Goal: Task Accomplishment & Management: Use online tool/utility

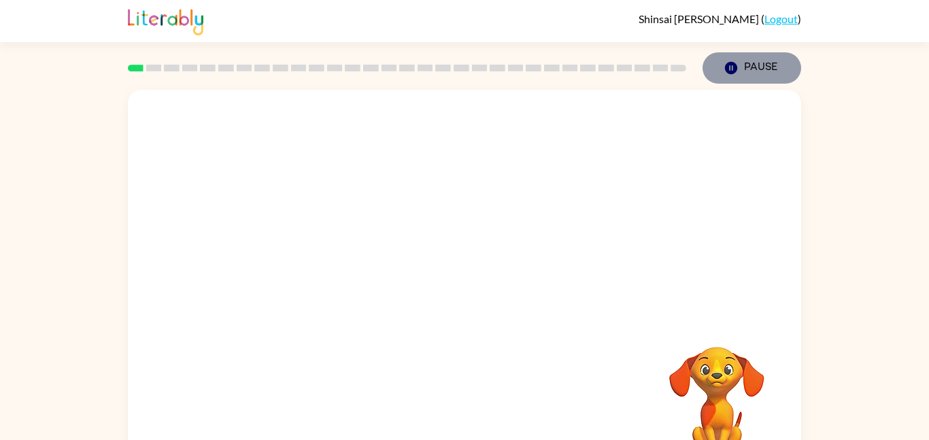
click at [783, 53] on button "Pause Pause" at bounding box center [752, 67] width 99 height 31
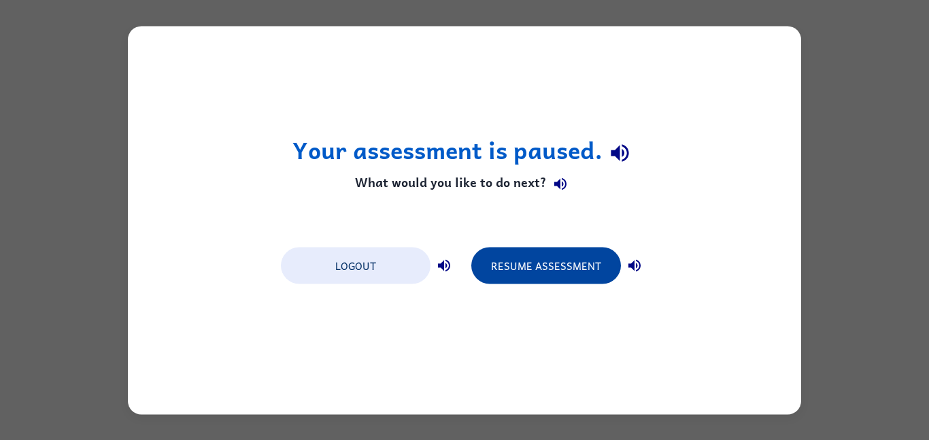
click at [552, 270] on button "Resume Assessment" at bounding box center [546, 265] width 150 height 37
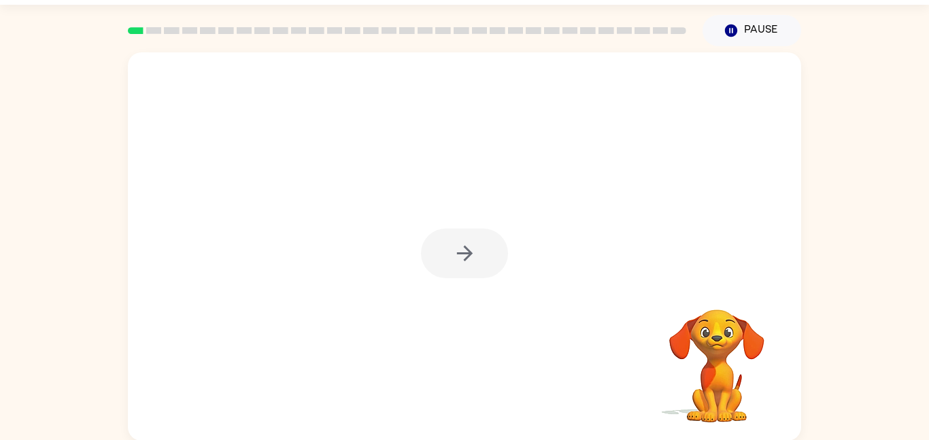
scroll to position [38, 0]
click at [725, 327] on video "Your browser must support playing .mp4 files to use Literably. Please try using…" at bounding box center [717, 356] width 136 height 136
click at [723, 330] on video "Your browser must support playing .mp4 files to use Literably. Please try using…" at bounding box center [717, 356] width 136 height 136
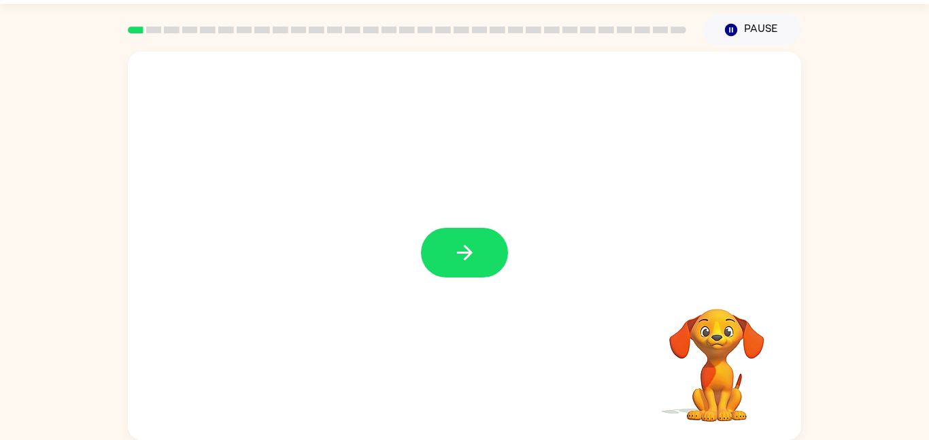
click at [857, 220] on div "Your browser must support playing .mp4 files to use Literably. Please try using…" at bounding box center [464, 243] width 929 height 395
click at [461, 201] on div at bounding box center [465, 246] width 674 height 388
click at [475, 267] on button "button" at bounding box center [464, 253] width 87 height 50
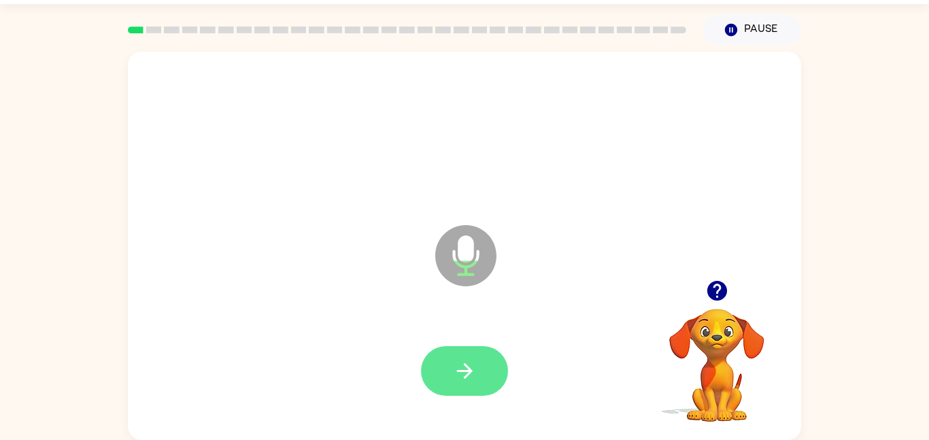
click at [462, 371] on icon "button" at bounding box center [465, 371] width 16 height 16
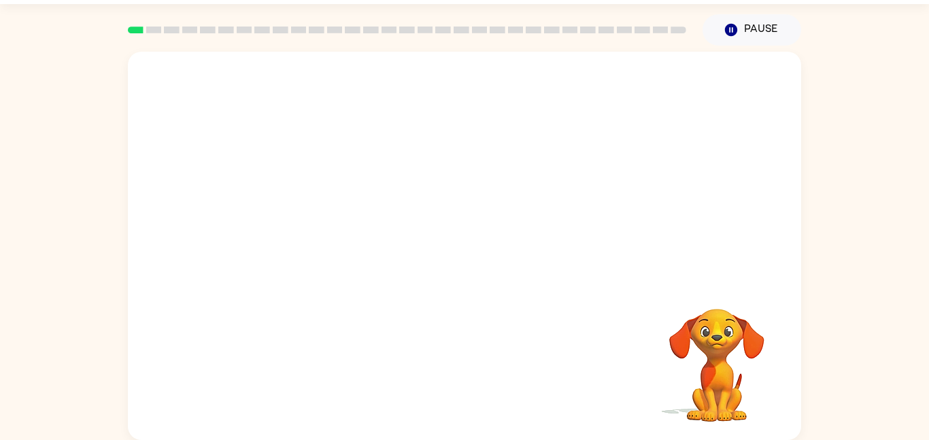
click at [460, 386] on div "Your browser must support playing .mp4 files to use Literably. Please try using…" at bounding box center [465, 246] width 674 height 388
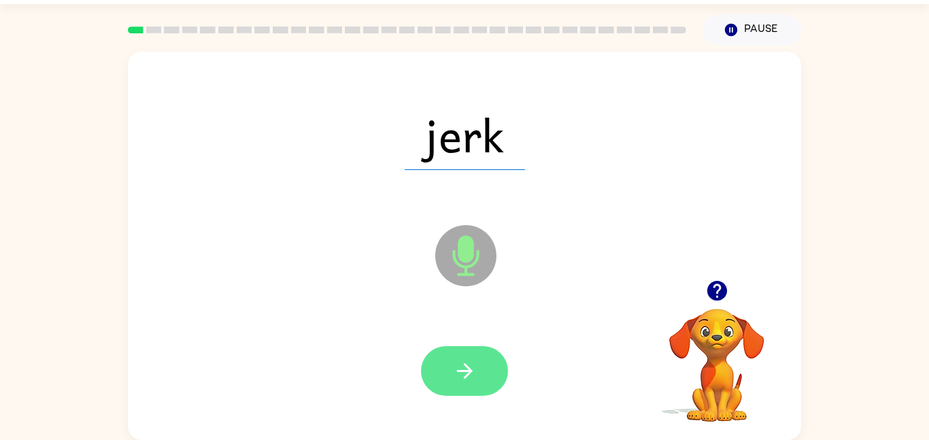
click at [458, 372] on icon "button" at bounding box center [465, 371] width 24 height 24
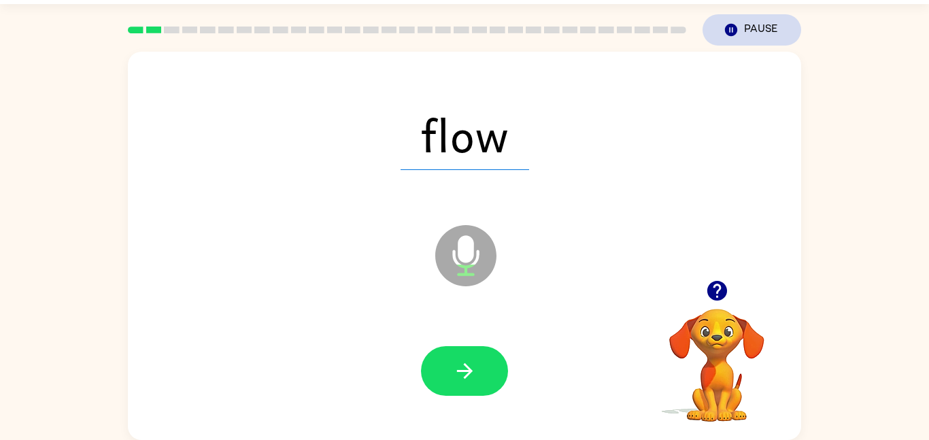
click at [742, 24] on button "Pause Pause" at bounding box center [752, 29] width 99 height 31
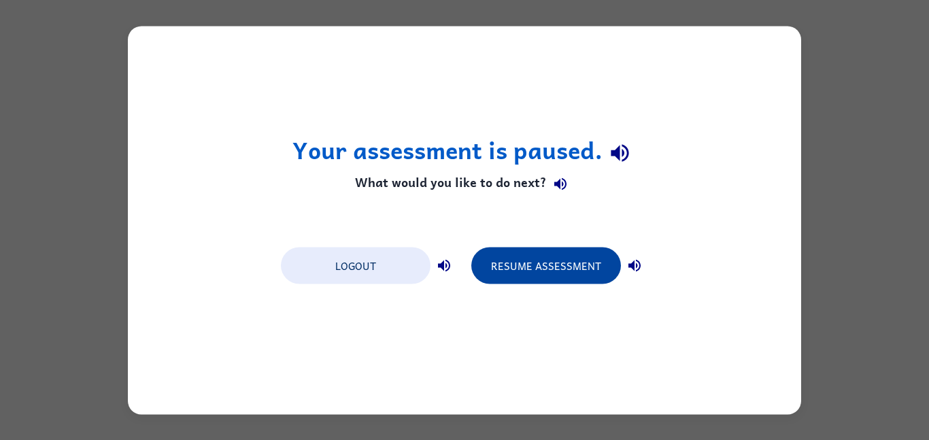
click at [580, 265] on button "Resume Assessment" at bounding box center [546, 265] width 150 height 37
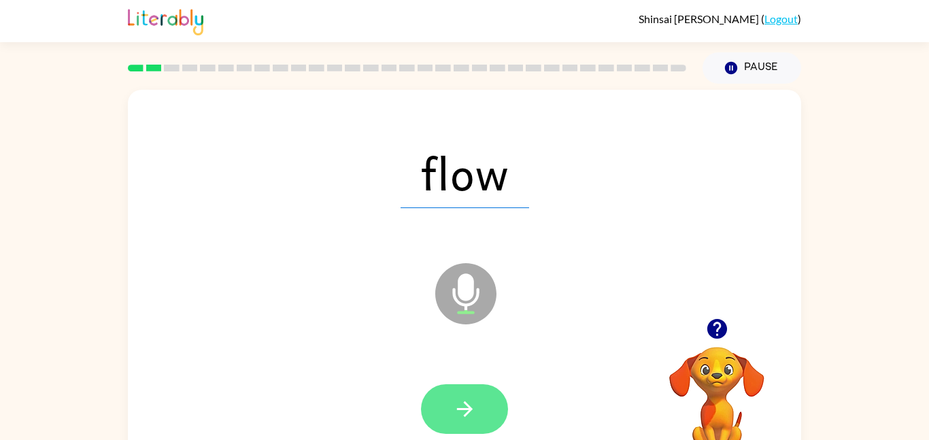
click at [485, 413] on button "button" at bounding box center [464, 409] width 87 height 50
click at [470, 399] on icon "button" at bounding box center [465, 409] width 24 height 24
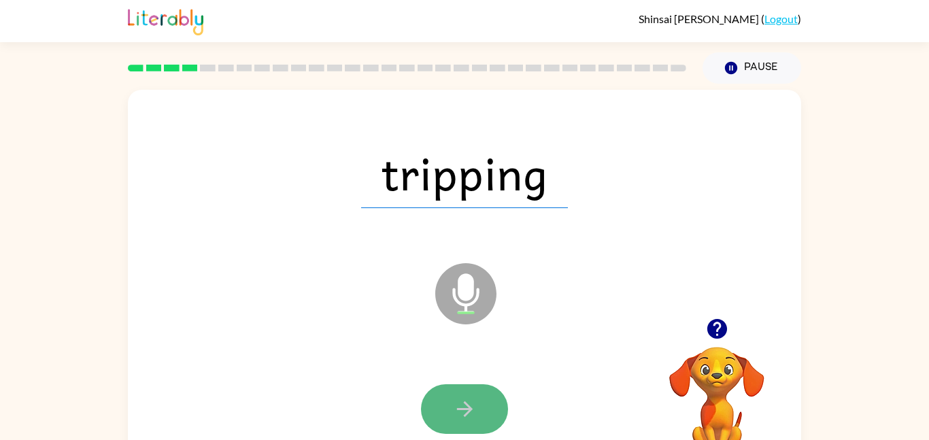
click at [471, 406] on icon "button" at bounding box center [465, 409] width 24 height 24
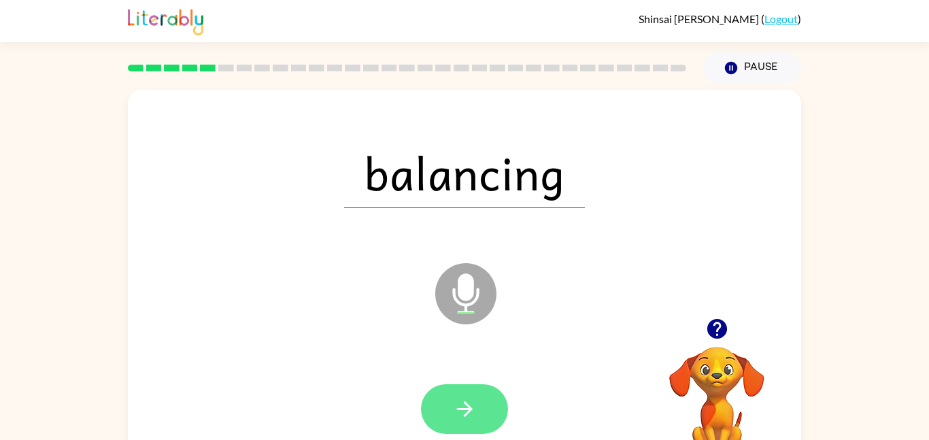
click at [461, 403] on icon "button" at bounding box center [465, 409] width 24 height 24
click at [461, 403] on div at bounding box center [464, 409] width 87 height 50
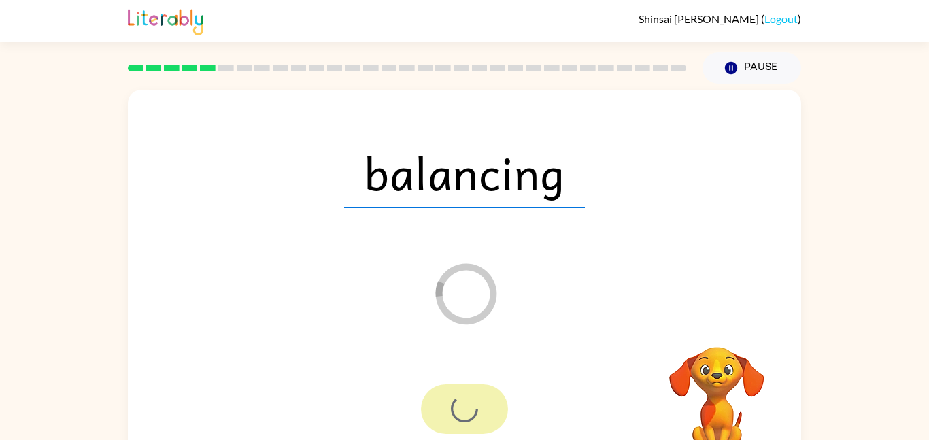
click at [461, 403] on div at bounding box center [464, 409] width 87 height 50
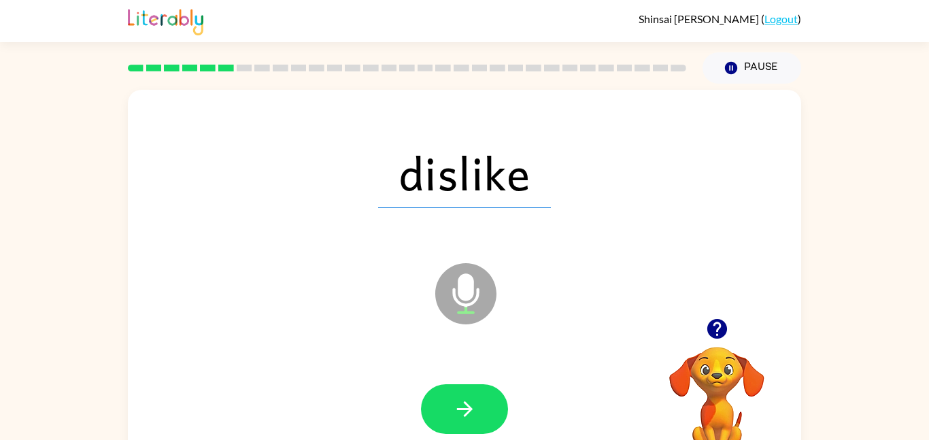
click at [461, 403] on icon "button" at bounding box center [465, 409] width 24 height 24
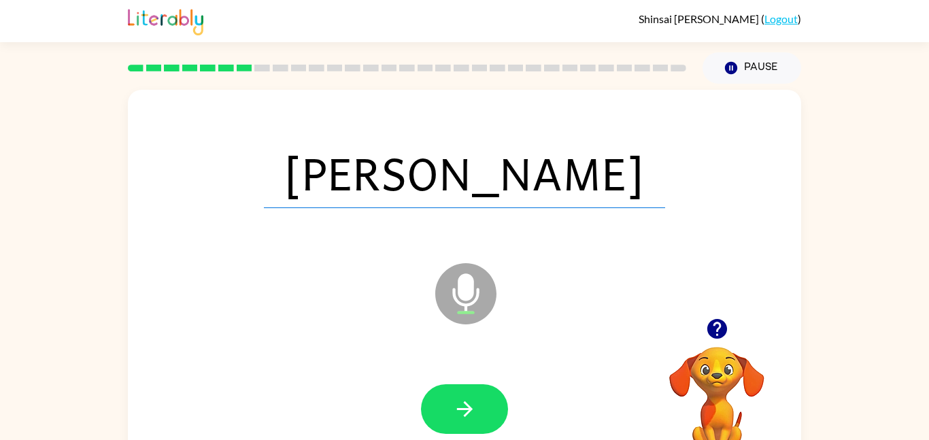
click at [461, 403] on icon "button" at bounding box center [465, 409] width 24 height 24
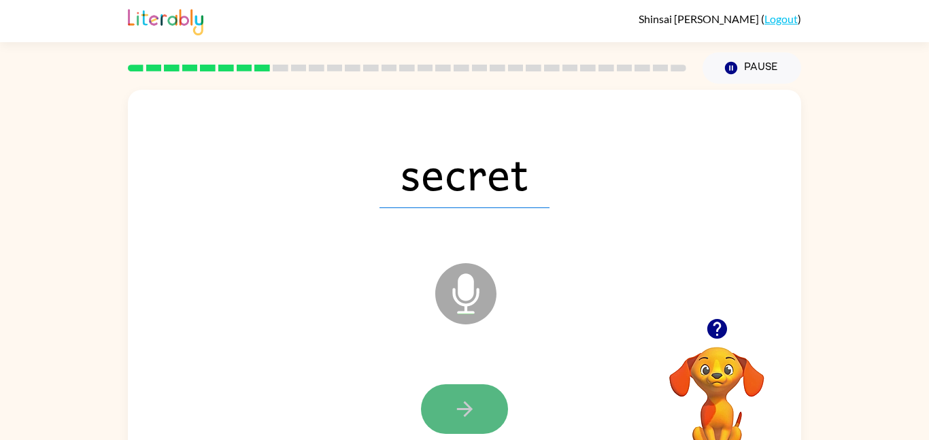
click at [468, 405] on icon "button" at bounding box center [465, 409] width 16 height 16
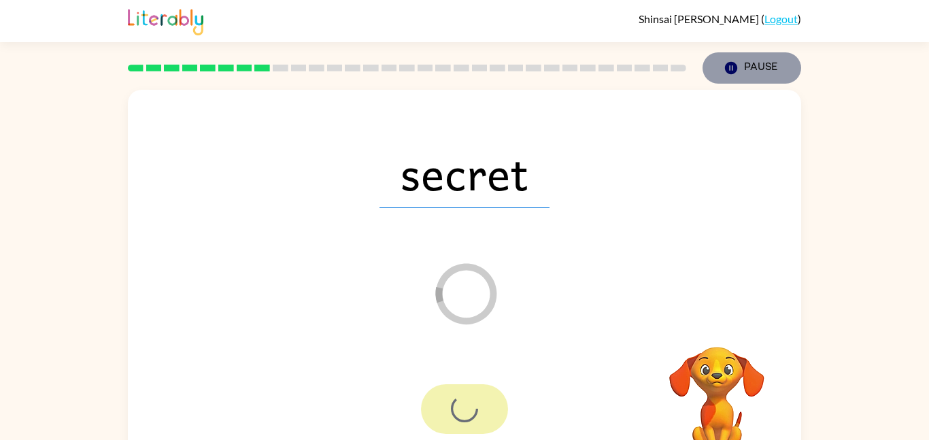
click at [742, 68] on button "Pause Pause" at bounding box center [752, 67] width 99 height 31
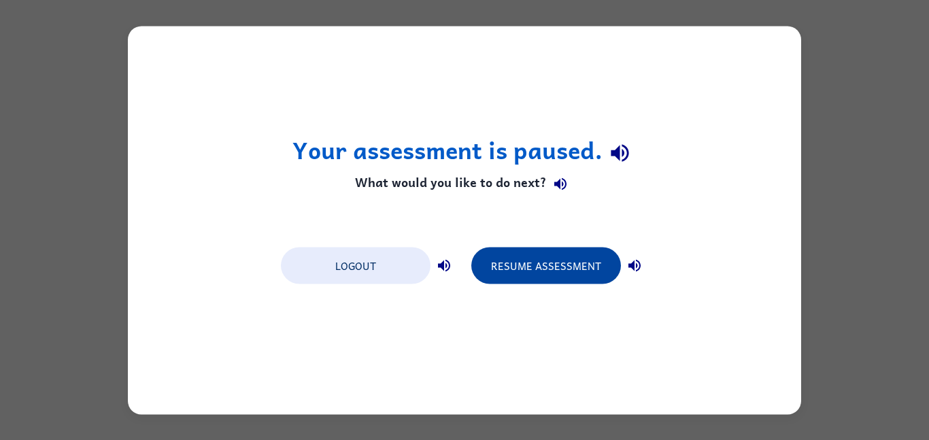
click at [593, 250] on button "Resume Assessment" at bounding box center [546, 265] width 150 height 37
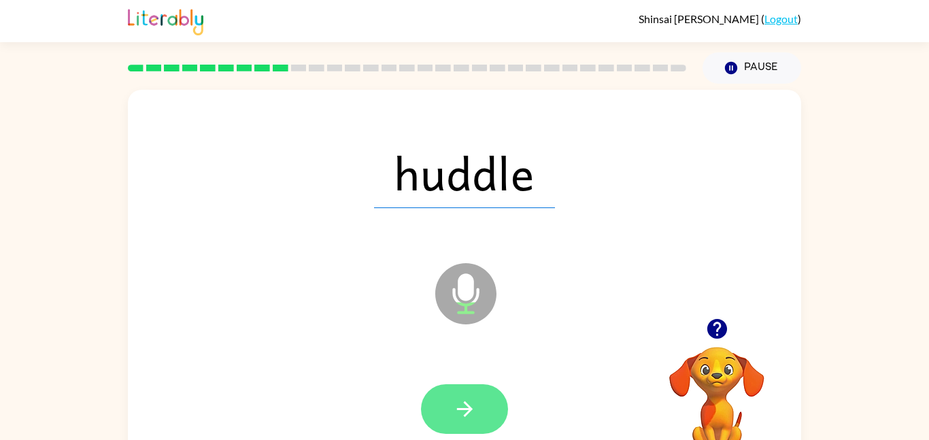
click at [465, 406] on icon "button" at bounding box center [465, 409] width 24 height 24
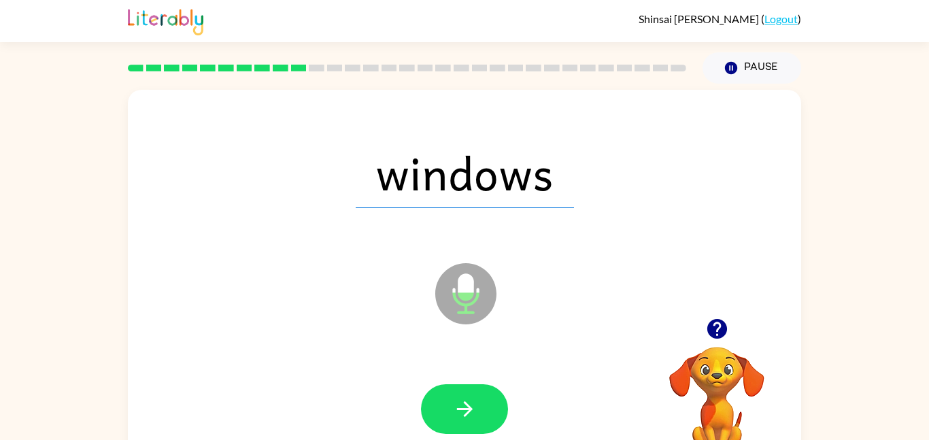
click at [467, 405] on icon "button" at bounding box center [465, 409] width 16 height 16
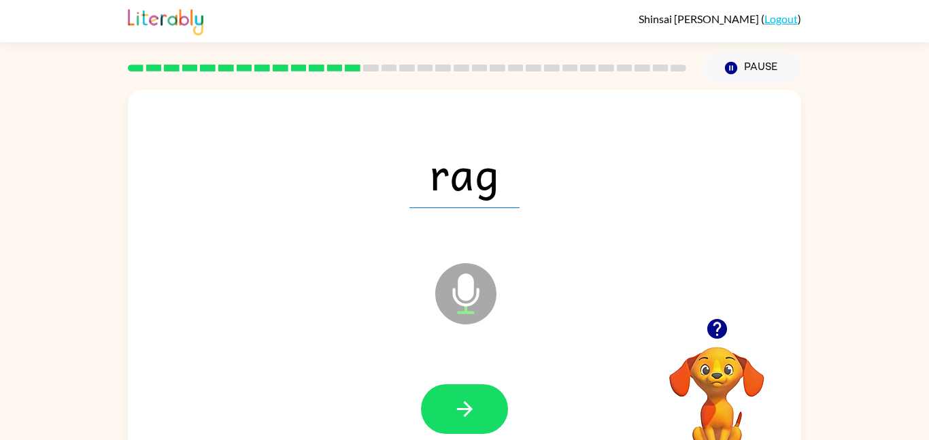
click at [467, 405] on icon "button" at bounding box center [465, 409] width 16 height 16
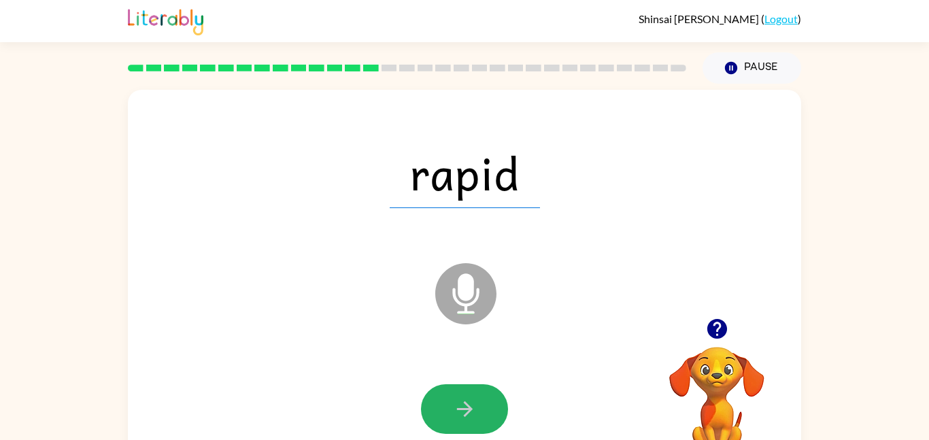
click at [467, 405] on icon "button" at bounding box center [465, 409] width 16 height 16
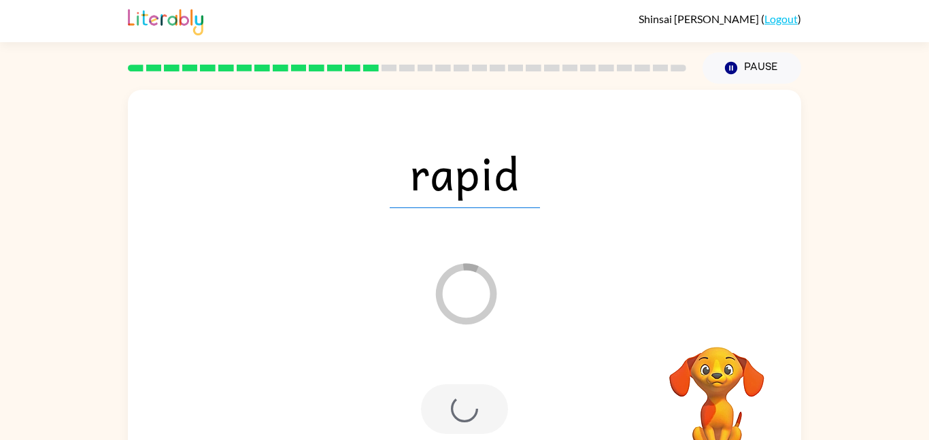
click at [467, 405] on div at bounding box center [464, 409] width 87 height 50
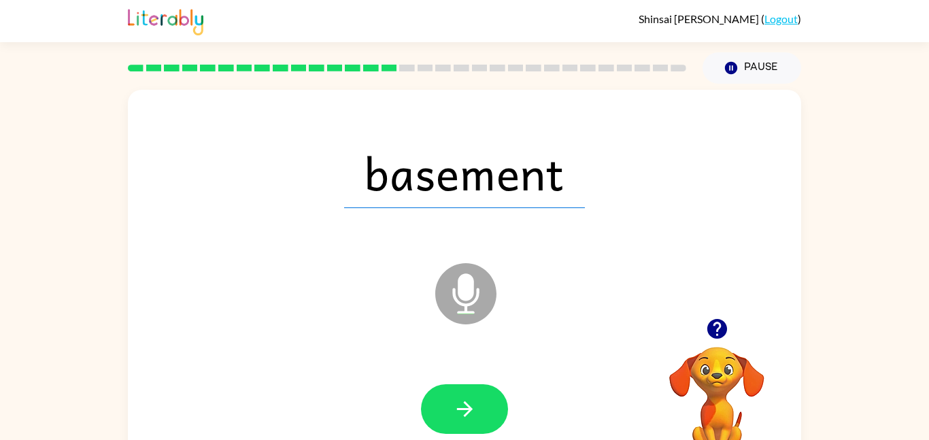
click at [406, 331] on div "basement Microphone The Microphone is here when it is your turn to talk" at bounding box center [465, 284] width 674 height 388
click at [457, 381] on div at bounding box center [465, 410] width 646 height 112
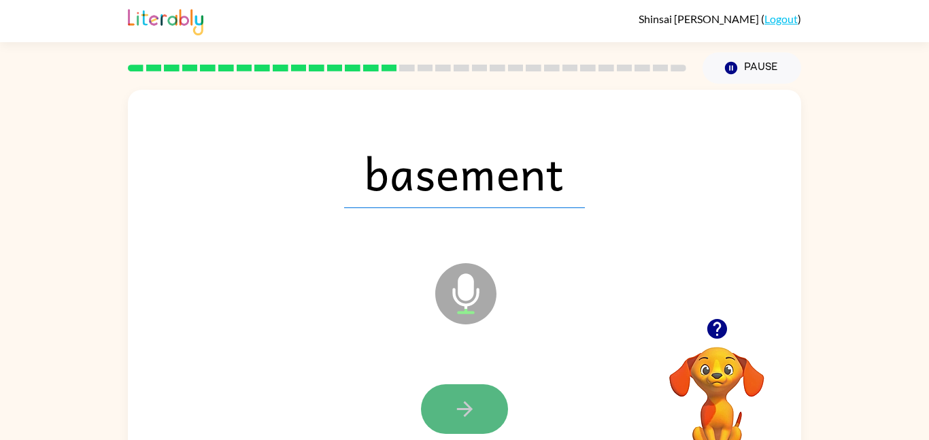
click at [464, 433] on button "button" at bounding box center [464, 409] width 87 height 50
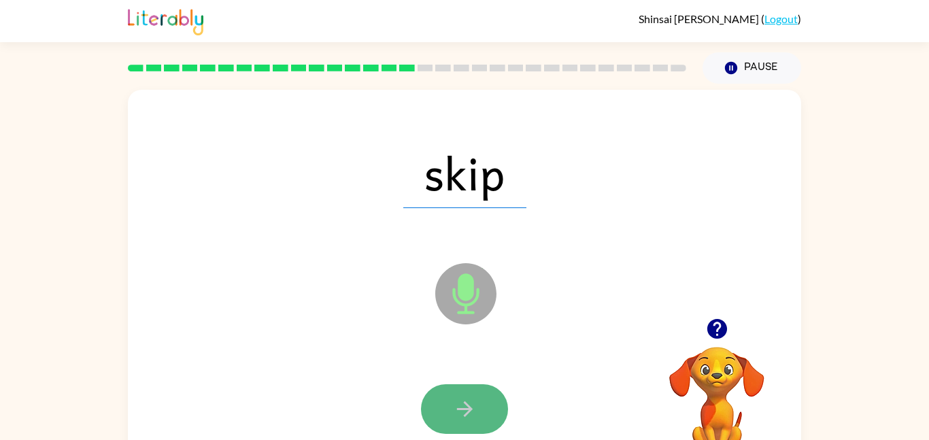
click at [457, 404] on icon "button" at bounding box center [465, 409] width 24 height 24
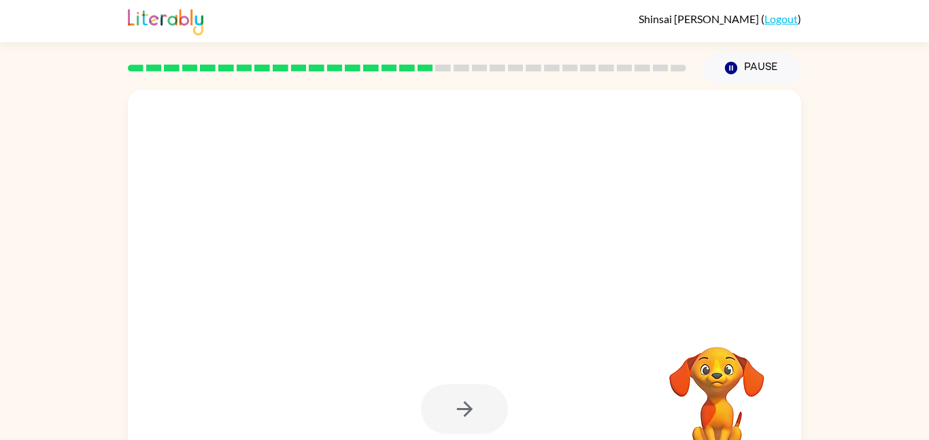
click at [455, 403] on div at bounding box center [464, 409] width 87 height 50
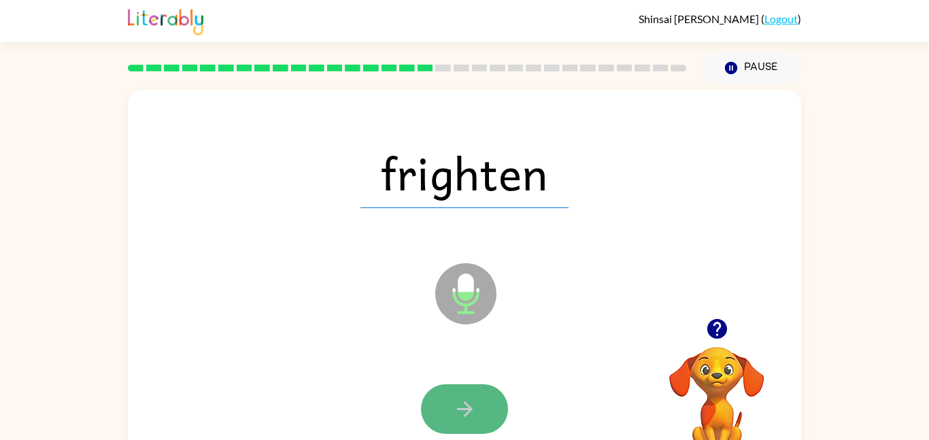
click at [463, 403] on icon "button" at bounding box center [465, 409] width 24 height 24
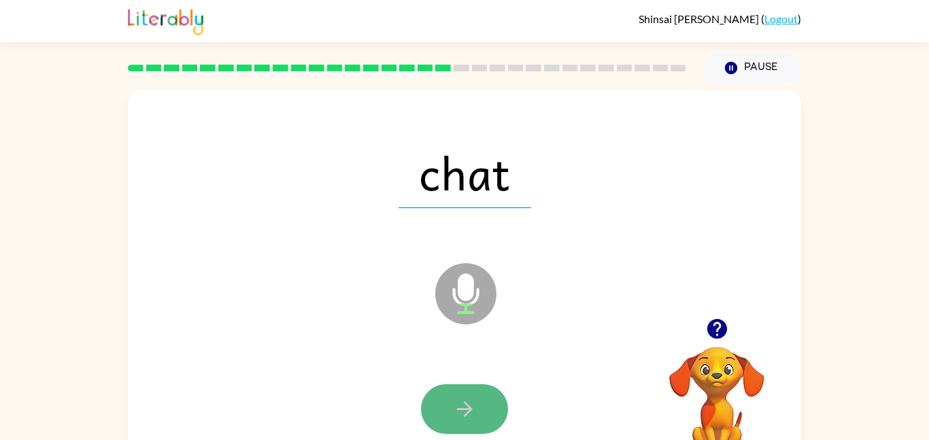
click at [467, 407] on icon "button" at bounding box center [465, 409] width 24 height 24
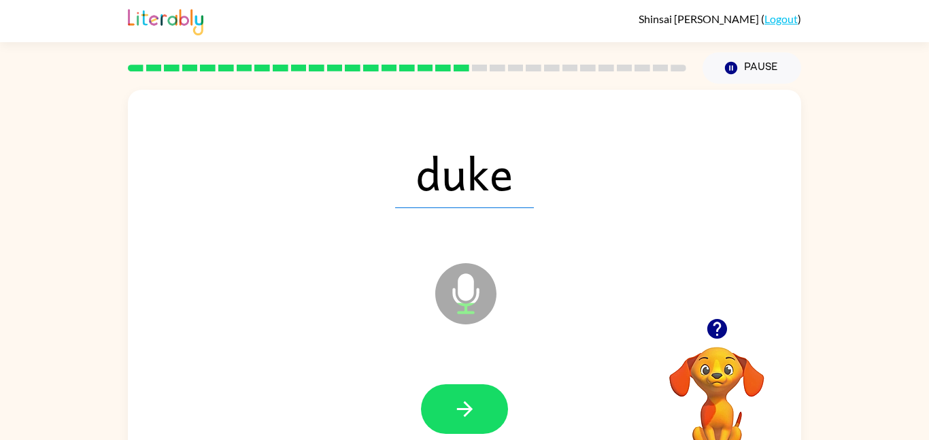
click at [467, 407] on icon "button" at bounding box center [465, 409] width 24 height 24
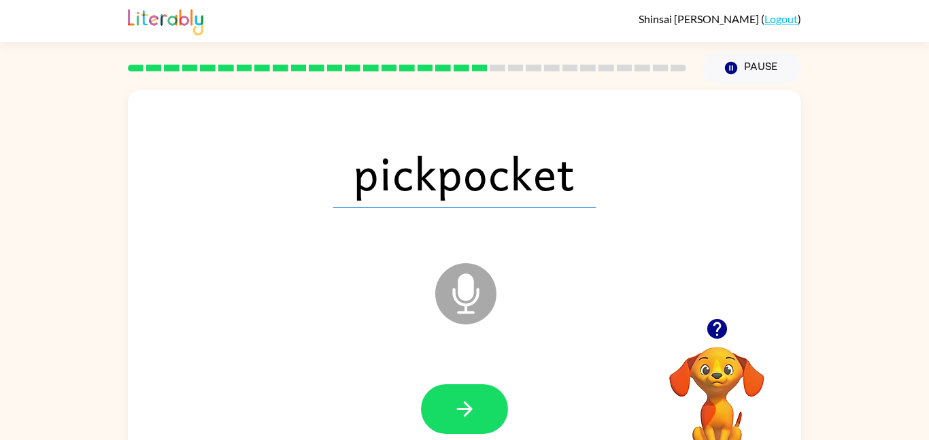
click at [467, 407] on icon "button" at bounding box center [465, 409] width 24 height 24
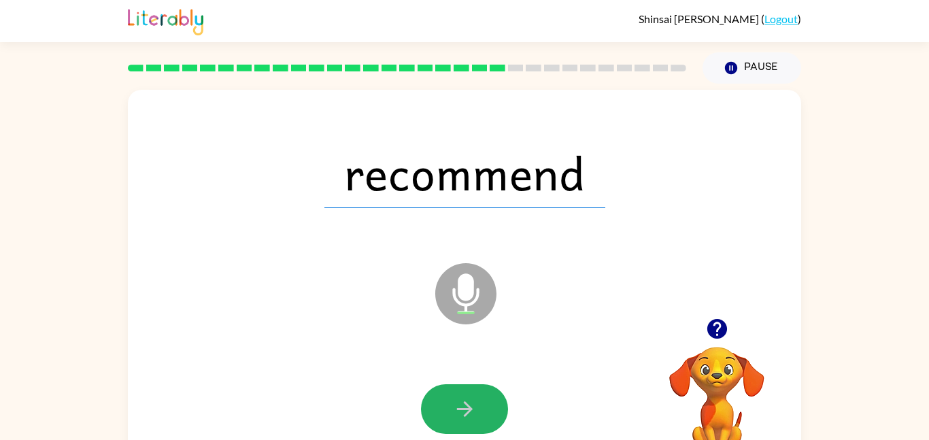
click at [467, 407] on icon "button" at bounding box center [465, 409] width 24 height 24
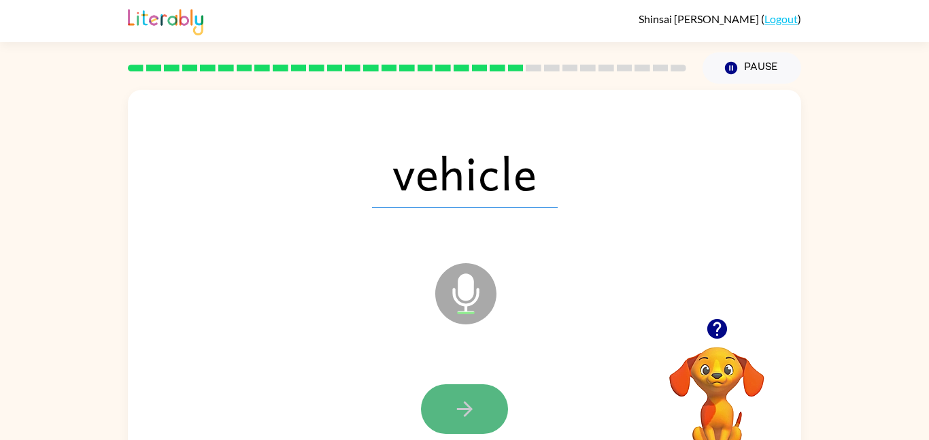
click at [467, 422] on button "button" at bounding box center [464, 409] width 87 height 50
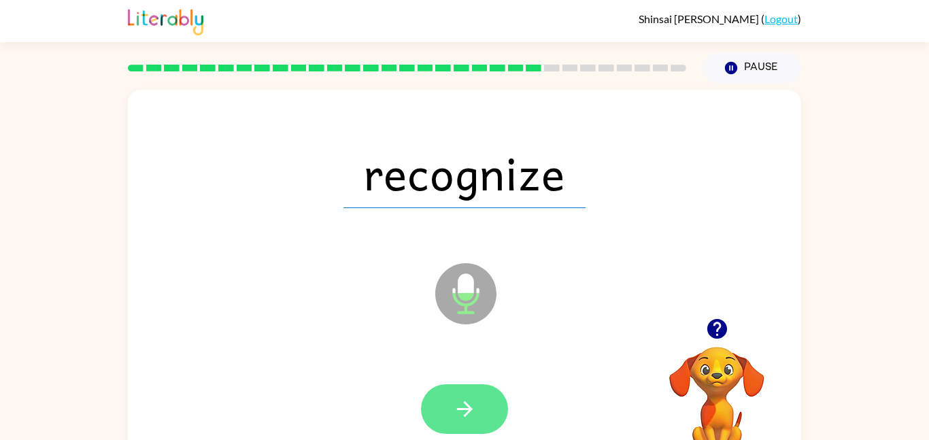
click at [455, 393] on button "button" at bounding box center [464, 409] width 87 height 50
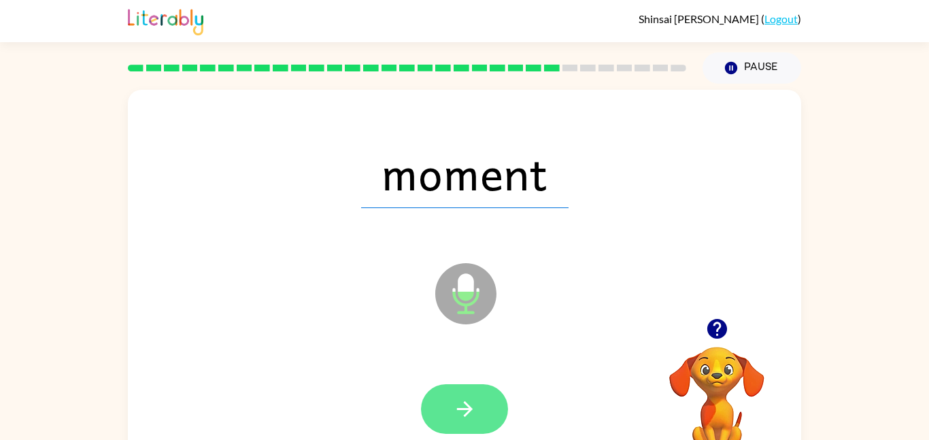
click at [457, 397] on icon "button" at bounding box center [465, 409] width 24 height 24
click at [457, 392] on button "button" at bounding box center [464, 409] width 87 height 50
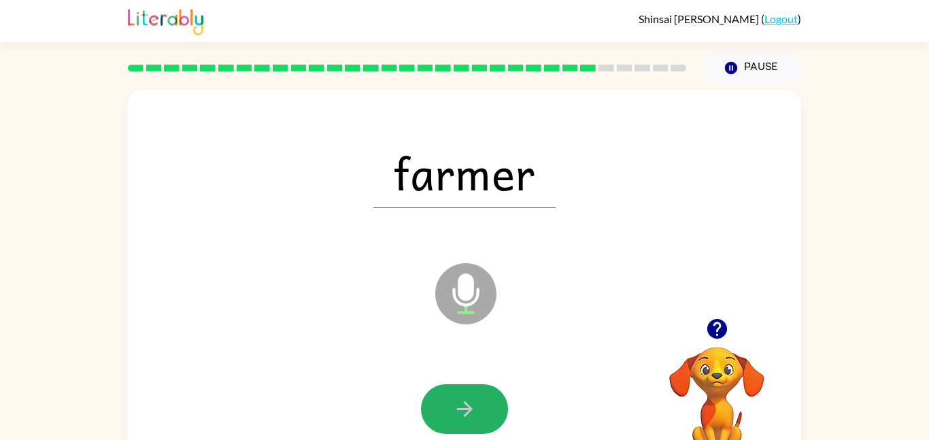
click at [457, 388] on button "button" at bounding box center [464, 409] width 87 height 50
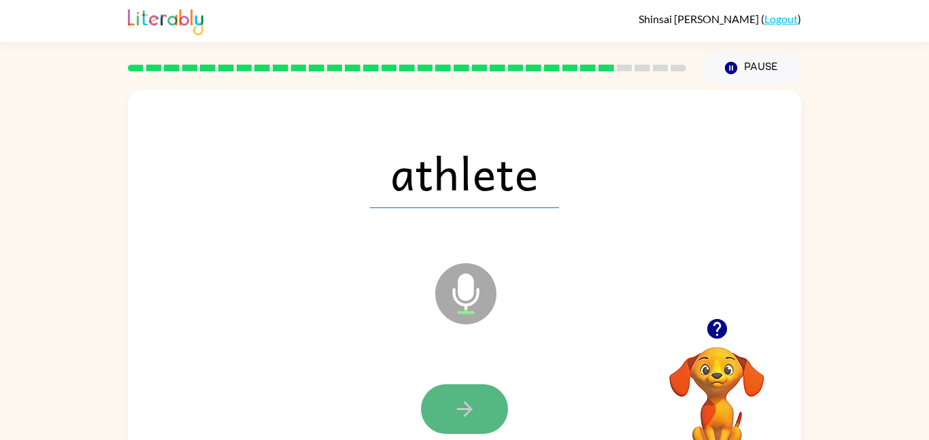
click at [488, 413] on button "button" at bounding box center [464, 409] width 87 height 50
click at [474, 416] on icon "button" at bounding box center [465, 409] width 24 height 24
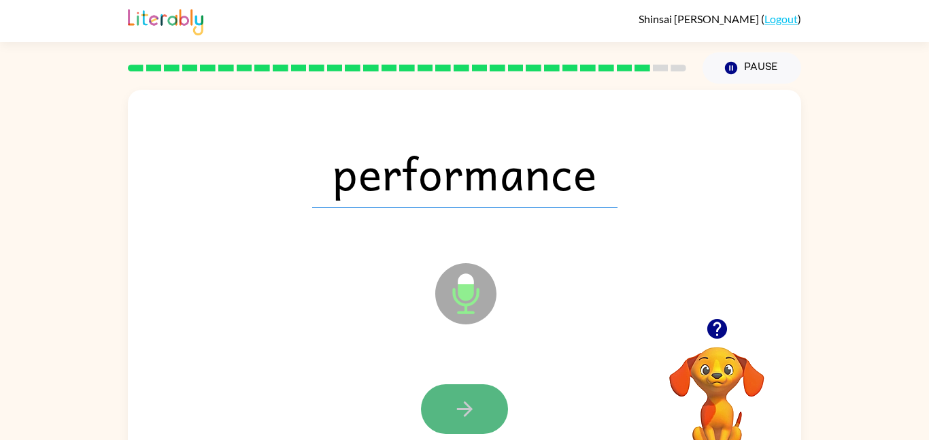
click at [475, 410] on icon "button" at bounding box center [465, 409] width 24 height 24
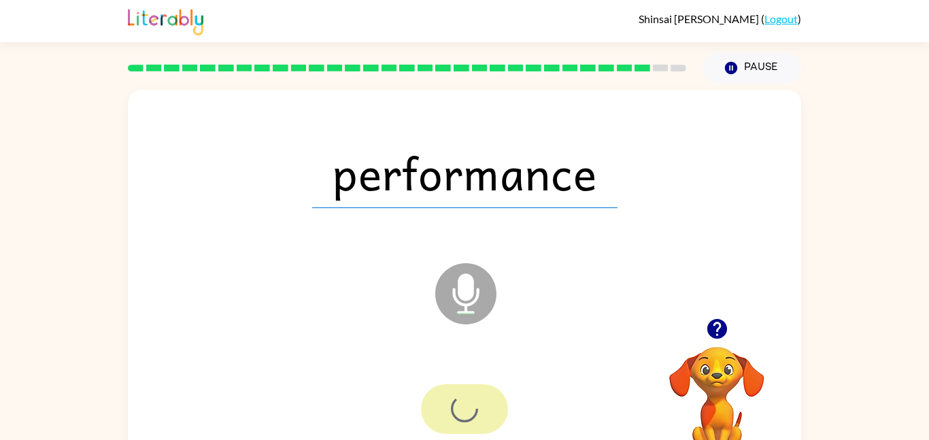
click at [475, 410] on div at bounding box center [464, 409] width 87 height 50
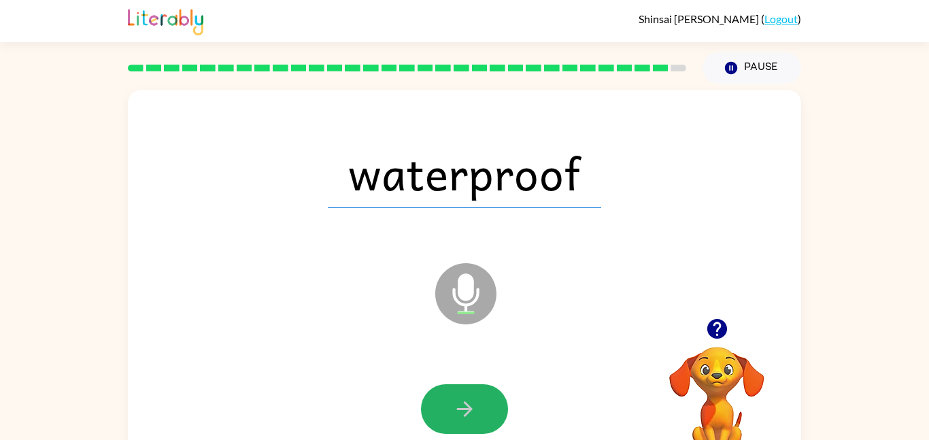
click at [475, 410] on icon "button" at bounding box center [465, 409] width 24 height 24
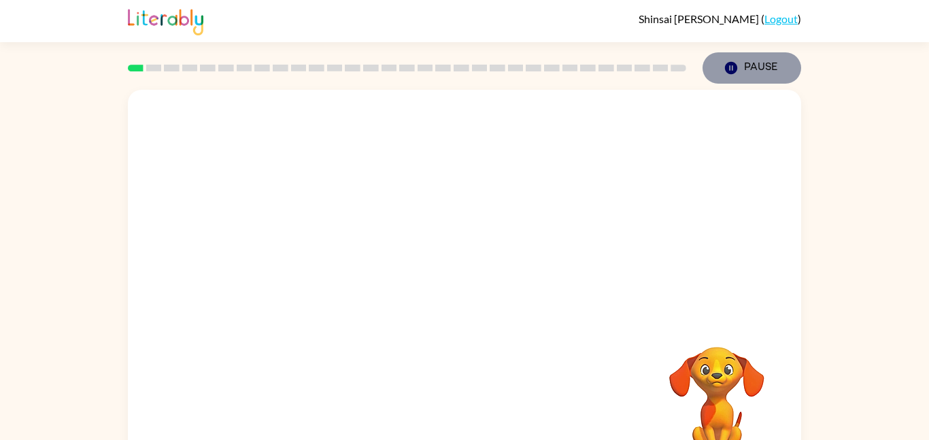
click at [742, 76] on button "Pause Pause" at bounding box center [752, 67] width 99 height 31
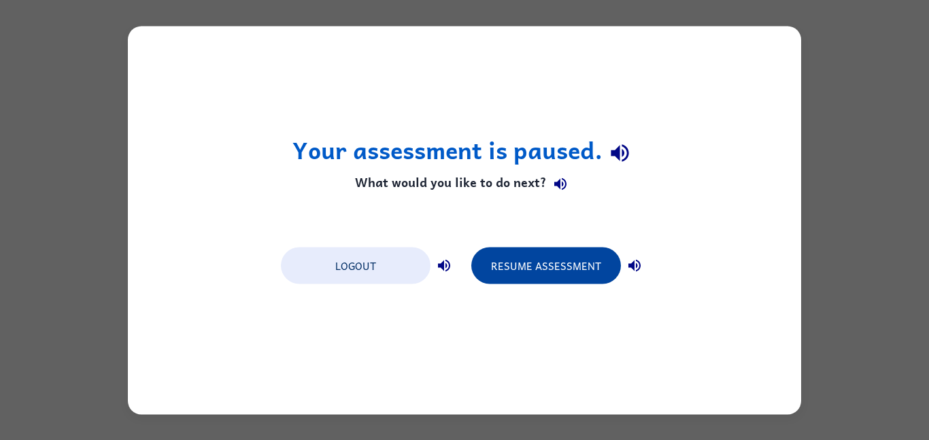
click at [516, 264] on button "Resume Assessment" at bounding box center [546, 265] width 150 height 37
click at [514, 260] on button "Resume Assessment" at bounding box center [546, 265] width 150 height 37
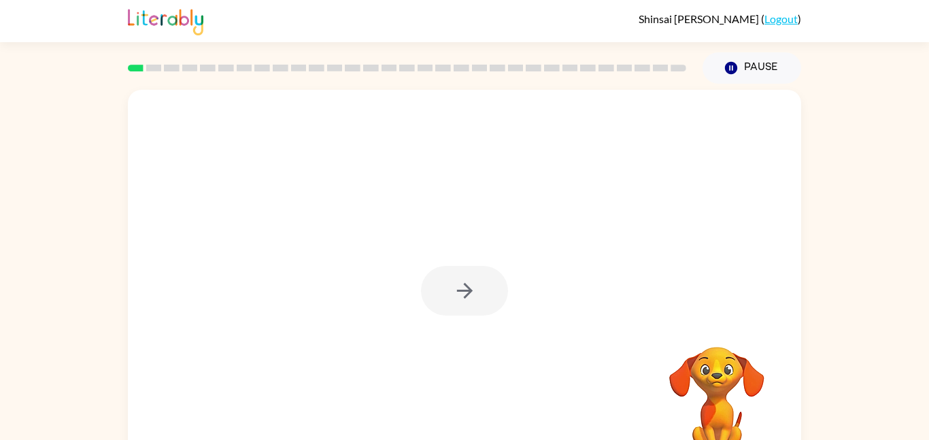
click at [530, 180] on div at bounding box center [465, 284] width 674 height 388
click at [458, 259] on div at bounding box center [465, 284] width 674 height 388
click at [465, 303] on div at bounding box center [464, 291] width 87 height 50
click at [536, 227] on div at bounding box center [465, 284] width 674 height 388
click at [469, 296] on div at bounding box center [464, 291] width 87 height 50
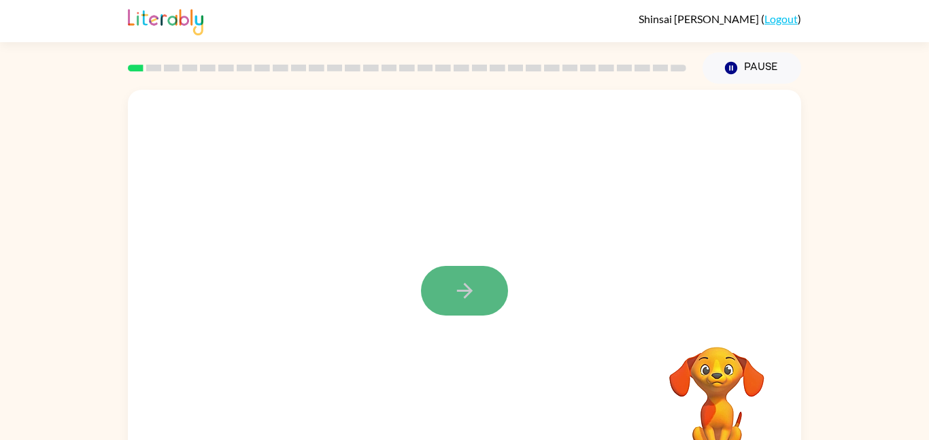
click at [461, 305] on button "button" at bounding box center [464, 291] width 87 height 50
click at [461, 305] on div at bounding box center [465, 204] width 674 height 229
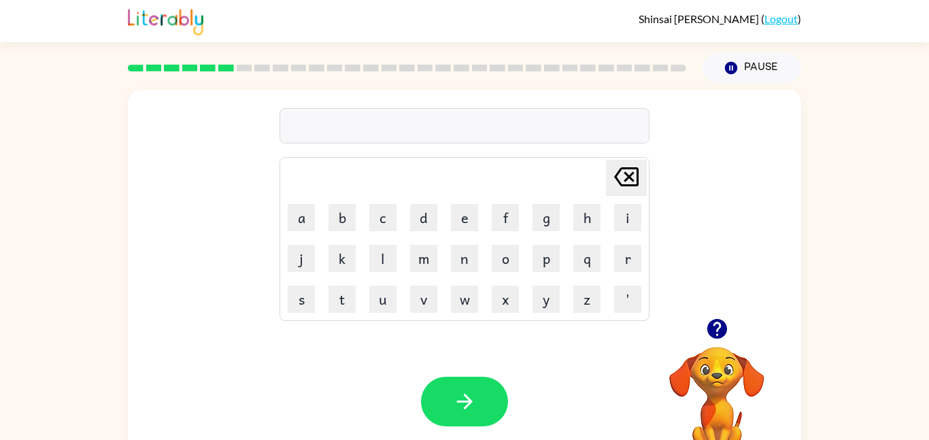
click at [747, 332] on div at bounding box center [717, 329] width 136 height 35
click at [735, 348] on video "Your browser must support playing .mp4 files to use Literably. Please try using…" at bounding box center [717, 394] width 136 height 136
click at [735, 347] on video "Your browser must support playing .mp4 files to use Literably. Please try using…" at bounding box center [717, 394] width 136 height 136
click at [731, 337] on button "button" at bounding box center [717, 329] width 35 height 35
click at [763, 64] on button "Pause Pause" at bounding box center [752, 67] width 99 height 31
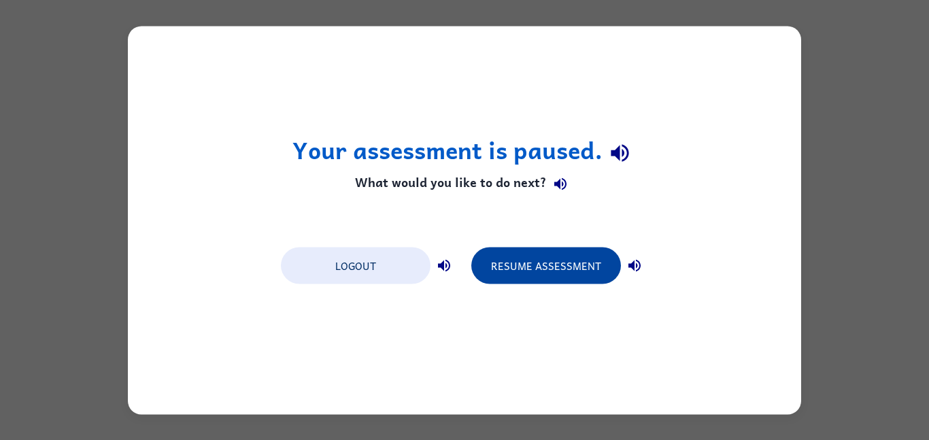
click at [496, 252] on button "Resume Assessment" at bounding box center [546, 265] width 150 height 37
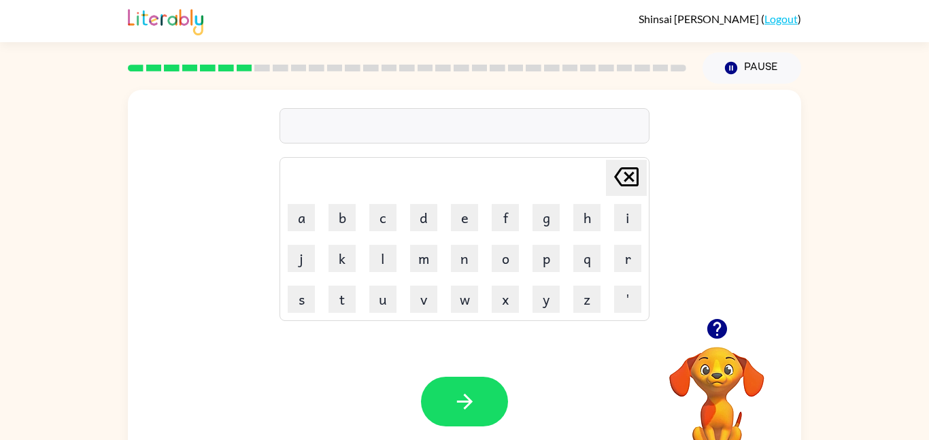
click at [725, 325] on icon "button" at bounding box center [717, 329] width 20 height 20
click at [759, 63] on button "Pause Pause" at bounding box center [752, 67] width 99 height 31
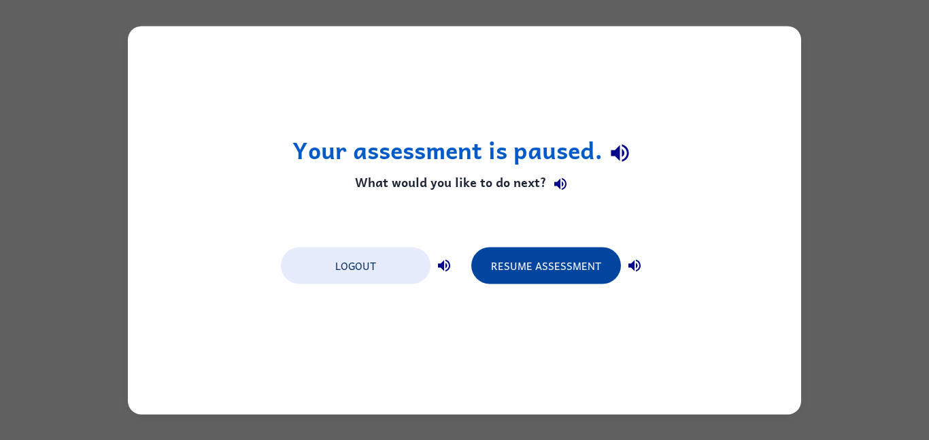
click at [533, 276] on button "Resume Assessment" at bounding box center [546, 265] width 150 height 37
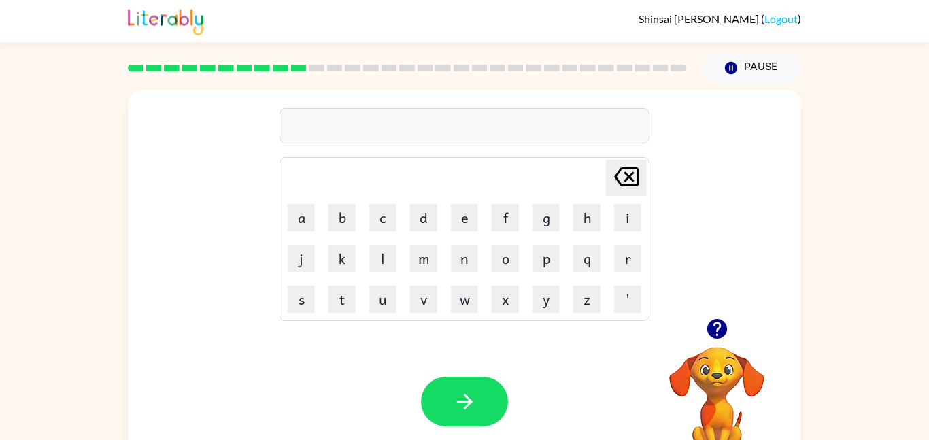
click at [713, 331] on icon "button" at bounding box center [717, 329] width 20 height 20
click at [379, 295] on button "u" at bounding box center [382, 299] width 27 height 27
click at [475, 253] on button "n" at bounding box center [464, 258] width 27 height 27
click at [475, 259] on button "n" at bounding box center [464, 258] width 27 height 27
click at [632, 178] on icon "Delete Delete last character input" at bounding box center [626, 177] width 33 height 33
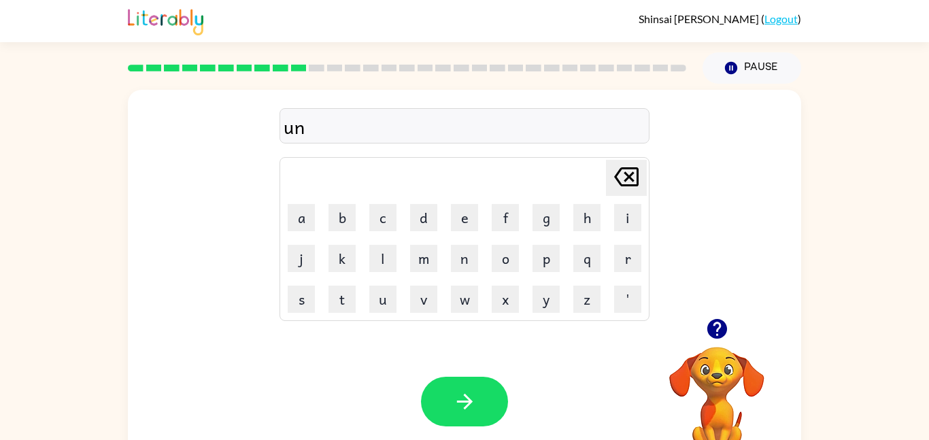
type button "delete"
click at [627, 178] on icon at bounding box center [626, 176] width 24 height 19
click at [627, 179] on icon at bounding box center [626, 176] width 24 height 19
click at [633, 180] on icon at bounding box center [626, 176] width 24 height 19
click at [633, 220] on button "i" at bounding box center [627, 217] width 27 height 27
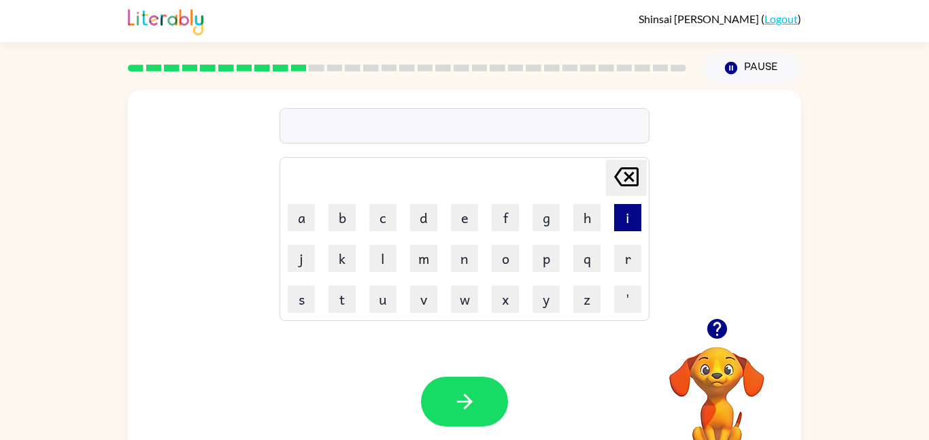
click at [633, 223] on button "i" at bounding box center [627, 217] width 27 height 27
click at [633, 179] on icon at bounding box center [626, 176] width 24 height 19
click at [636, 227] on button "i" at bounding box center [627, 217] width 27 height 27
click at [640, 218] on button "i" at bounding box center [627, 217] width 27 height 27
click at [633, 224] on button "i" at bounding box center [627, 217] width 27 height 27
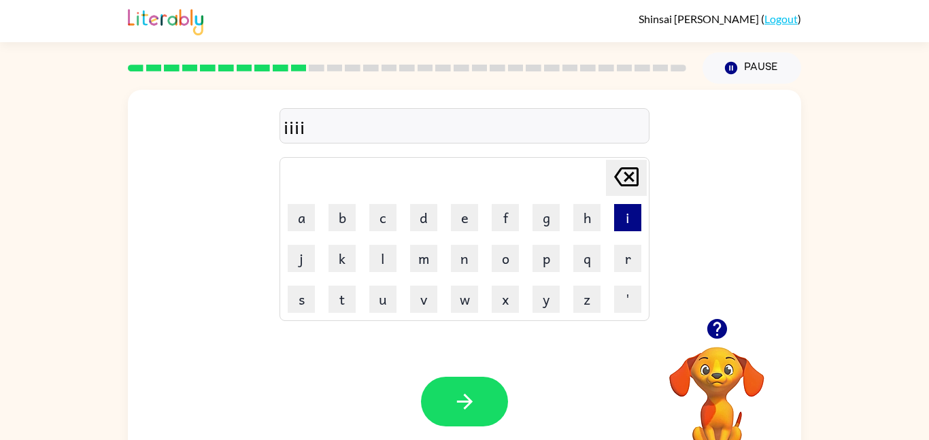
click at [632, 225] on button "i" at bounding box center [627, 217] width 27 height 27
click at [869, 88] on div "iiiii Delete Delete last character input a b c d e f g h i j k l m n o p q r s …" at bounding box center [464, 281] width 929 height 395
click at [644, 177] on button "Delete Delete last character input" at bounding box center [626, 178] width 41 height 36
click at [632, 177] on icon "Delete Delete last character input" at bounding box center [626, 177] width 33 height 33
click at [635, 177] on icon "Delete Delete last character input" at bounding box center [626, 177] width 33 height 33
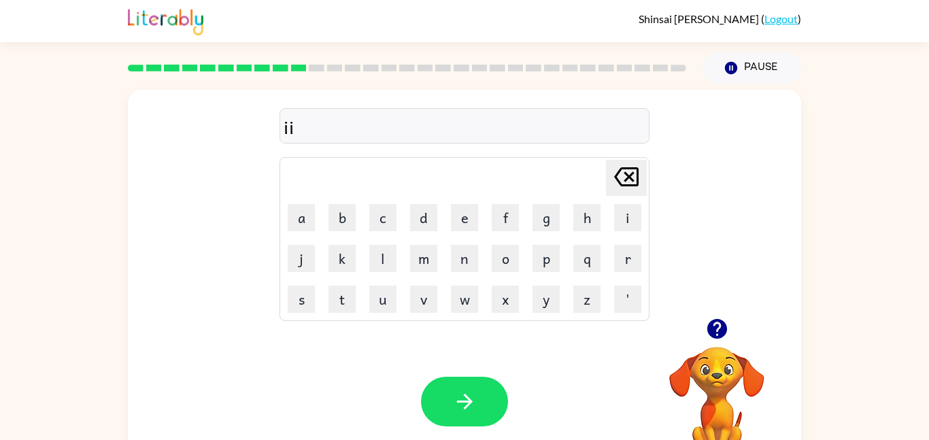
click at [632, 182] on icon "Delete Delete last character input" at bounding box center [626, 177] width 33 height 33
click at [357, 131] on div at bounding box center [465, 125] width 370 height 35
click at [351, 123] on div at bounding box center [465, 125] width 370 height 35
click at [395, 218] on button "c" at bounding box center [382, 217] width 27 height 27
type button "c"
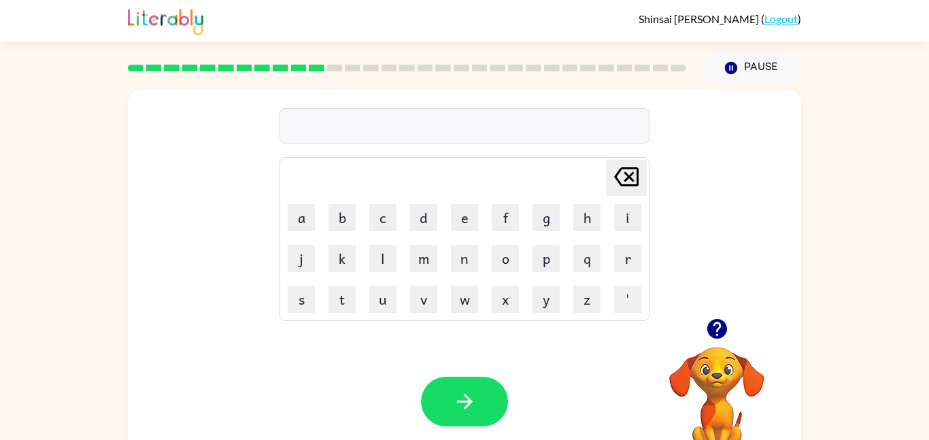
click at [319, 140] on div at bounding box center [465, 125] width 370 height 35
click at [310, 137] on div at bounding box center [465, 125] width 370 height 35
click at [315, 135] on div at bounding box center [465, 125] width 370 height 35
click at [309, 128] on div at bounding box center [465, 125] width 370 height 35
click at [300, 116] on div at bounding box center [465, 125] width 370 height 35
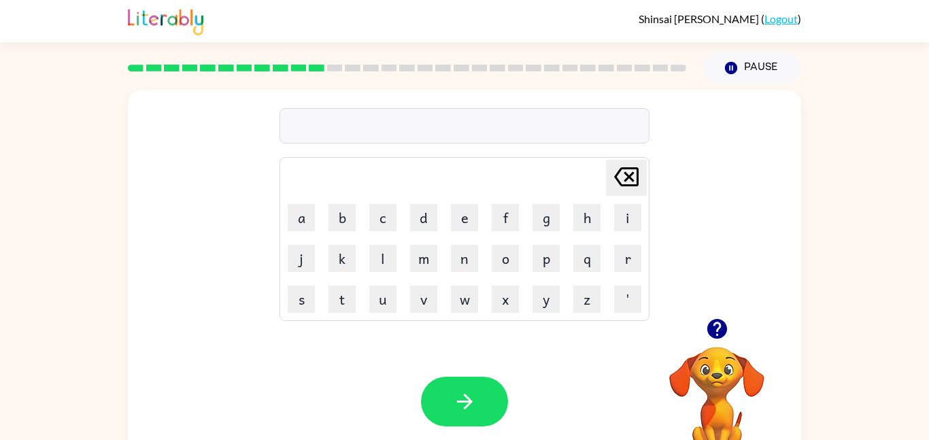
click at [723, 342] on button "button" at bounding box center [717, 329] width 35 height 35
click at [706, 324] on icon "button" at bounding box center [718, 329] width 24 height 24
click at [731, 329] on video "Your browser must support playing .mp4 files to use Literably. Please try using…" at bounding box center [717, 394] width 136 height 136
click at [731, 327] on video "Your browser must support playing .mp4 files to use Literably. Please try using…" at bounding box center [717, 394] width 136 height 136
click at [730, 331] on button "button" at bounding box center [717, 329] width 35 height 35
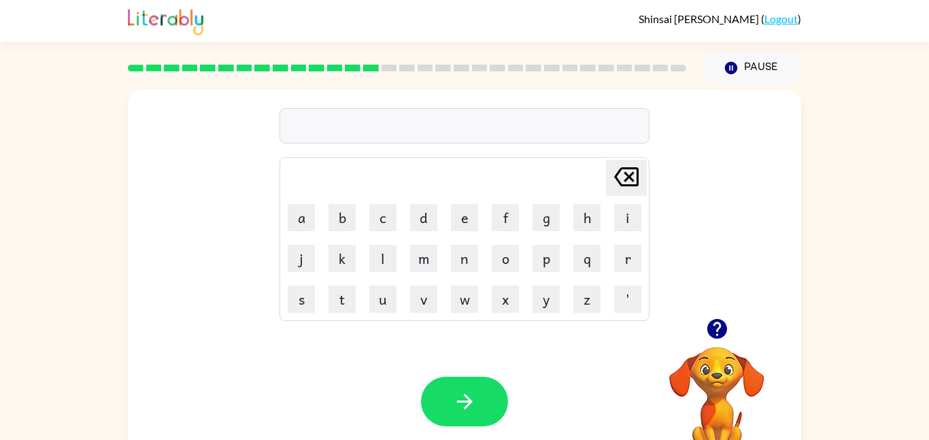
click at [702, 345] on div at bounding box center [717, 329] width 136 height 35
click at [714, 356] on video "Your browser must support playing .mp4 files to use Literably. Please try using…" at bounding box center [717, 394] width 136 height 136
click at [709, 342] on button "button" at bounding box center [717, 329] width 35 height 35
click at [714, 333] on video "Your browser must support playing .mp4 files to use Literably. Please try using…" at bounding box center [717, 394] width 136 height 136
click at [716, 332] on video "Your browser must support playing .mp4 files to use Literably. Please try using…" at bounding box center [717, 394] width 136 height 136
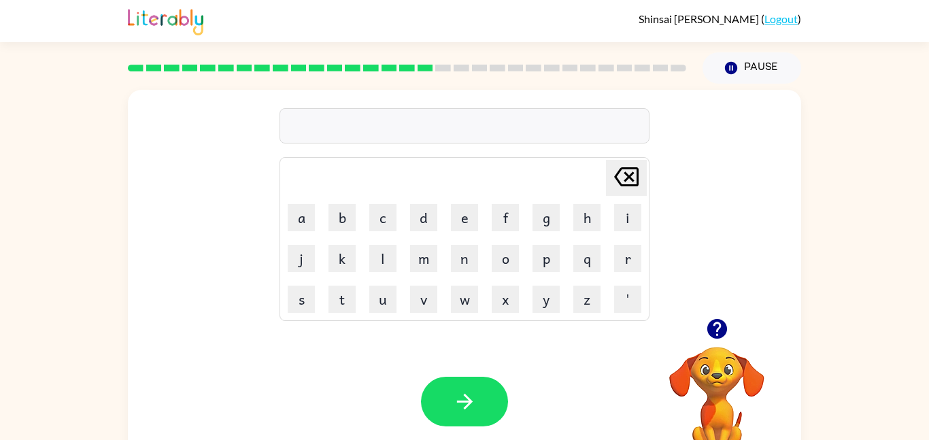
click at [723, 323] on icon "button" at bounding box center [717, 329] width 20 height 20
click at [718, 343] on video "Your browser must support playing .mp4 files to use Literably. Please try using…" at bounding box center [717, 394] width 136 height 136
click at [710, 348] on video "Your browser must support playing .mp4 files to use Literably. Please try using…" at bounding box center [717, 394] width 136 height 136
click at [722, 335] on icon "button" at bounding box center [717, 329] width 20 height 20
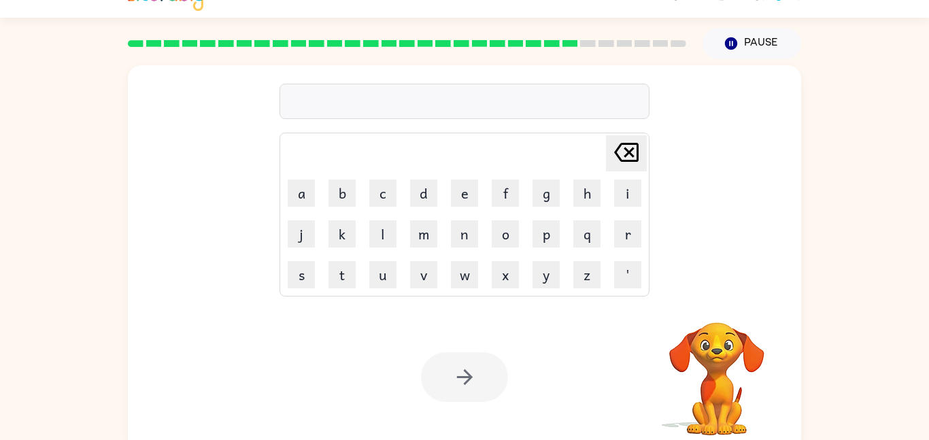
scroll to position [27, 0]
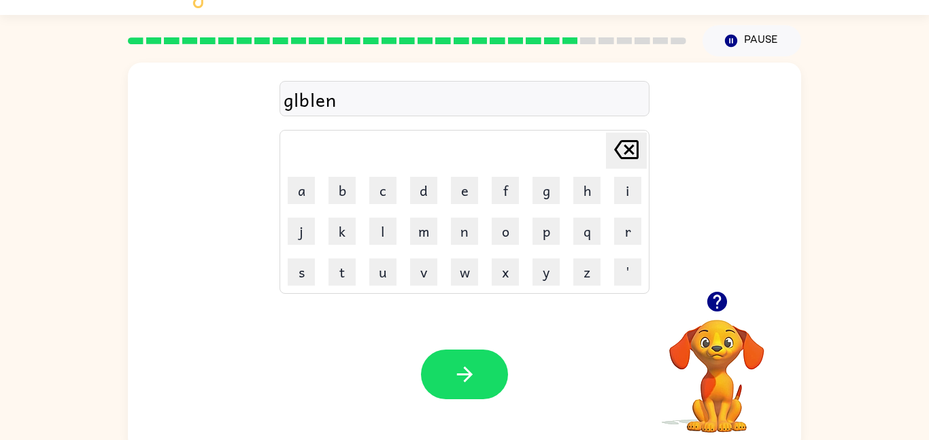
click at [292, 86] on div "glblen" at bounding box center [465, 99] width 362 height 29
click at [301, 105] on div "glblen" at bounding box center [465, 99] width 362 height 29
click at [299, 104] on div "glblen" at bounding box center [465, 99] width 362 height 29
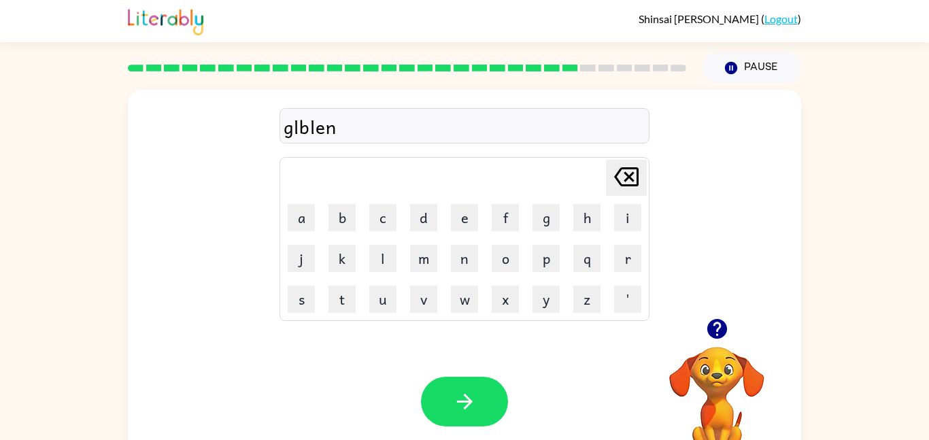
click at [298, 127] on div "glblen" at bounding box center [465, 126] width 362 height 29
click at [770, 73] on button "Pause Pause" at bounding box center [752, 67] width 99 height 31
